Goal: Transaction & Acquisition: Value Your Trade

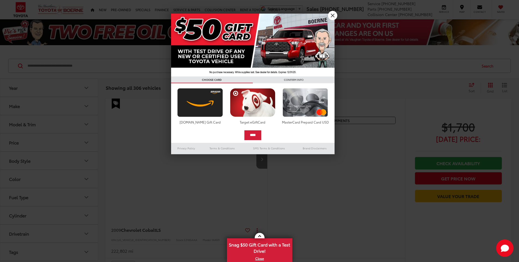
click at [330, 8] on div at bounding box center [259, 131] width 519 height 262
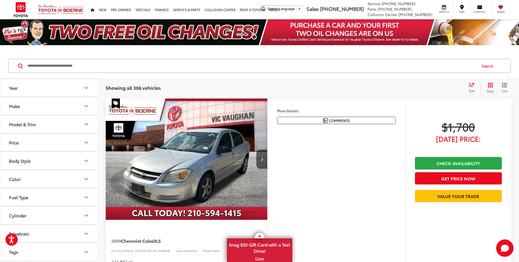
click at [86, 103] on icon "Make" at bounding box center [86, 106] width 7 height 7
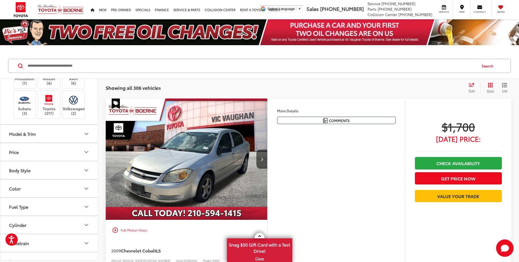
scroll to position [137, 0]
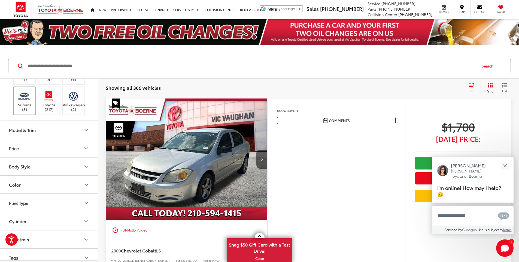
click at [25, 112] on label "Subaru (3)" at bounding box center [25, 101] width 22 height 22
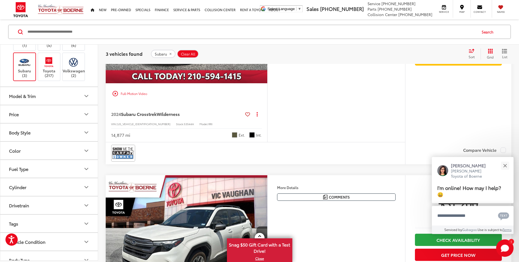
scroll to position [353, 0]
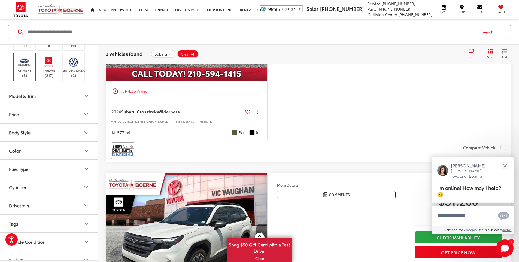
click at [170, 115] on span "Wilderness" at bounding box center [168, 111] width 23 height 6
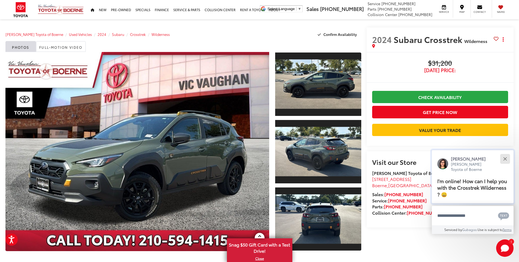
click at [505, 162] on button "Close" at bounding box center [505, 159] width 12 height 12
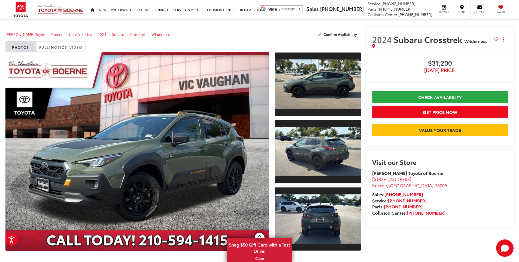
click at [490, 116] on button "Get Price Now" at bounding box center [440, 112] width 136 height 12
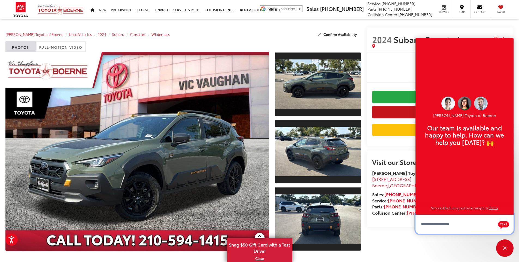
scroll to position [7, 0]
click at [460, 253] on div "2024 Subaru Crosstrek Wilderness Copy Link Share Print Buy $31,200 Today's Pric…" at bounding box center [437, 149] width 153 height 243
click at [385, 172] on div "Visit our Store Vic Vaughan Toyota of Boerne 31205 Interstate 10 Frontage Rd Bo…" at bounding box center [440, 189] width 147 height 76
click at [509, 248] on div "Close" at bounding box center [504, 248] width 17 height 17
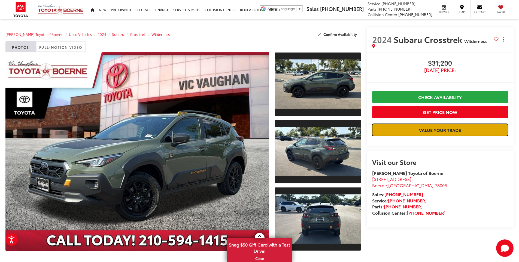
click at [440, 130] on link "Value Your Trade" at bounding box center [440, 130] width 136 height 12
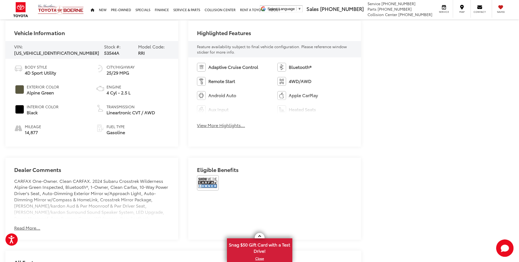
scroll to position [278, 0]
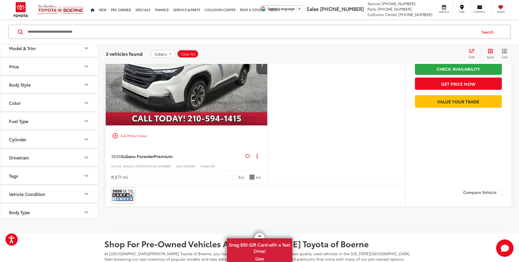
scroll to position [521, 0]
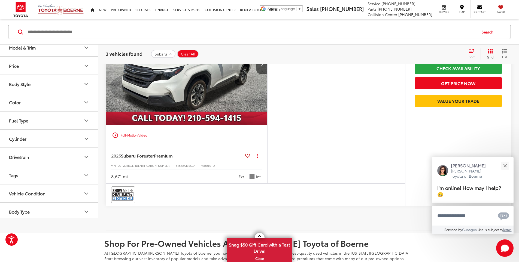
click at [242, 125] on img "2025 Subaru Forester Premium 0" at bounding box center [186, 65] width 162 height 122
